Goal: Register for event/course

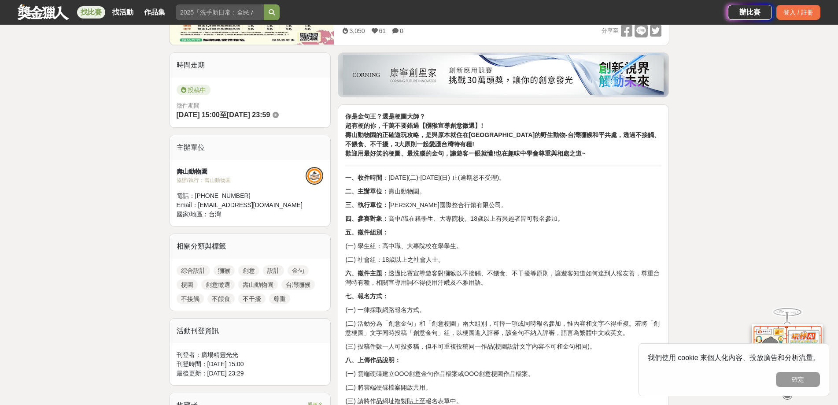
scroll to position [176, 0]
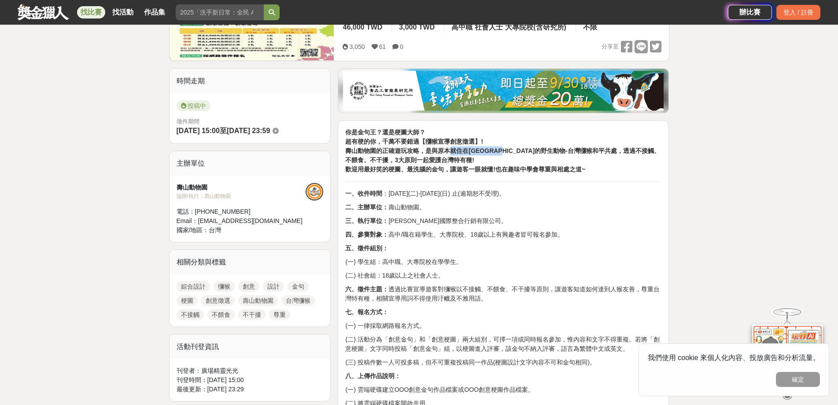
drag, startPoint x: 515, startPoint y: 149, endPoint x: 451, endPoint y: 153, distance: 64.4
click at [451, 153] on strong "壽山動物園的正確遊玩攻略，是與原本就住在[GEOGRAPHIC_DATA]的野生動物-台灣獼猴和平共處，透過不接觸、不餵食、不干擾，3大原則一起愛護台灣特有種!" at bounding box center [502, 155] width 314 height 16
drag, startPoint x: 427, startPoint y: 148, endPoint x: 428, endPoint y: 162, distance: 14.1
click at [428, 162] on p "你是金句王？還是梗圖大師？ 超有梗的你，千萬不要錯過【獼猴宣導創意徵選】! 壽山動物園的正確遊玩攻略，是與原本就住在[GEOGRAPHIC_DATA]的野生動…" at bounding box center [503, 151] width 316 height 46
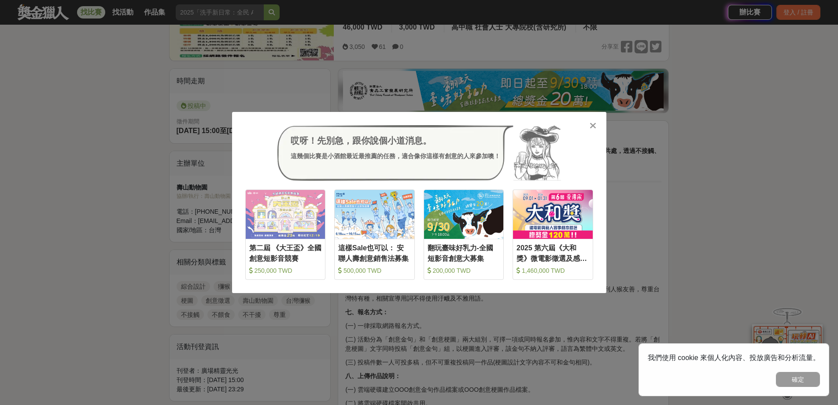
click at [591, 120] on div "哎呀！先別急，跟你說個小道消息。 這幾個比賽是小酒館最近最推薦的任務，適合像你這樣有創意的人來參加噢！ 收藏 第二屆 《大王盃》全國創意短影音競賽 250,0…" at bounding box center [419, 202] width 374 height 181
click at [595, 125] on icon at bounding box center [593, 125] width 7 height 9
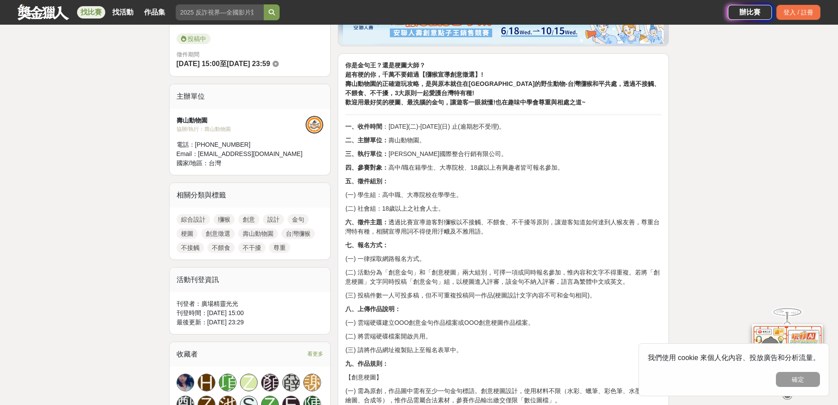
scroll to position [396, 0]
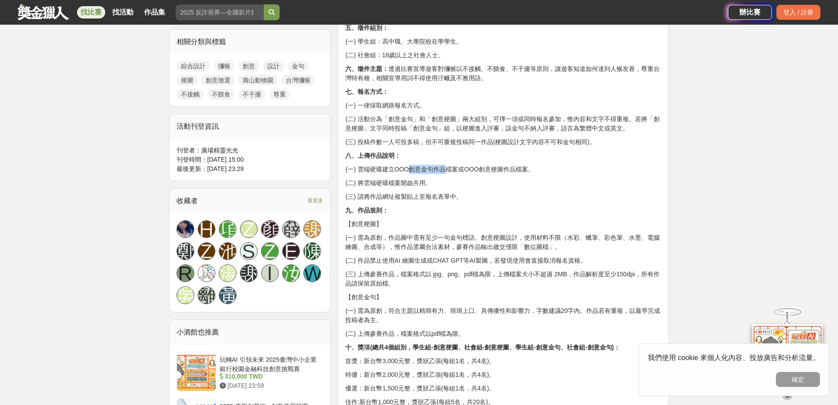
drag, startPoint x: 412, startPoint y: 169, endPoint x: 444, endPoint y: 172, distance: 32.3
click at [444, 172] on p "(一) 雲端硬碟建立OOO創意金句作品檔案或OOO創意梗圖作品檔案。" at bounding box center [503, 169] width 316 height 9
copy p "創意金句作品"
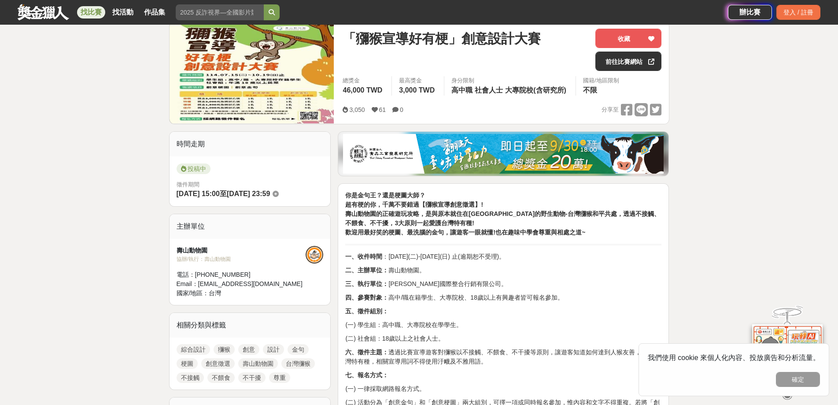
scroll to position [0, 0]
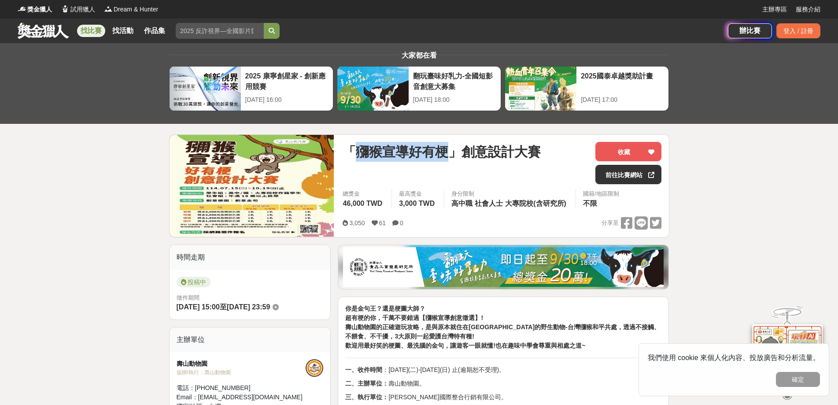
drag, startPoint x: 358, startPoint y: 154, endPoint x: 445, endPoint y: 155, distance: 87.2
click at [445, 155] on span "「獼猴宣導好有梗」創意設計大賽" at bounding box center [442, 152] width 198 height 20
copy span "獼猴宣導好有梗"
